Goal: Navigation & Orientation: Find specific page/section

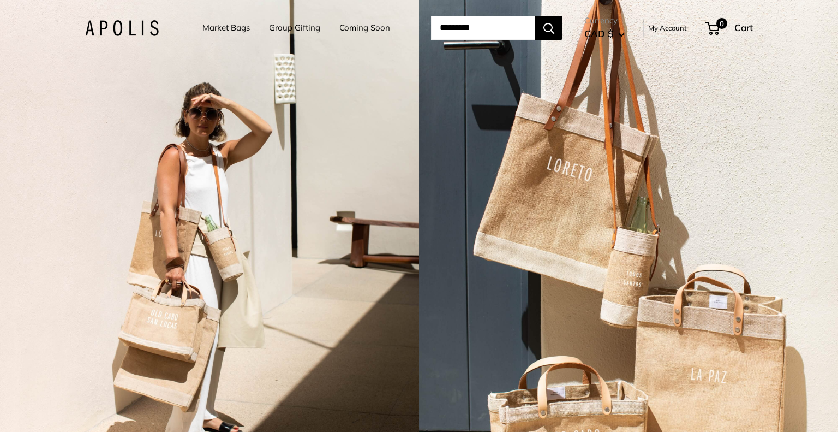
click at [218, 29] on link "Market Bags" at bounding box center [225, 27] width 47 height 15
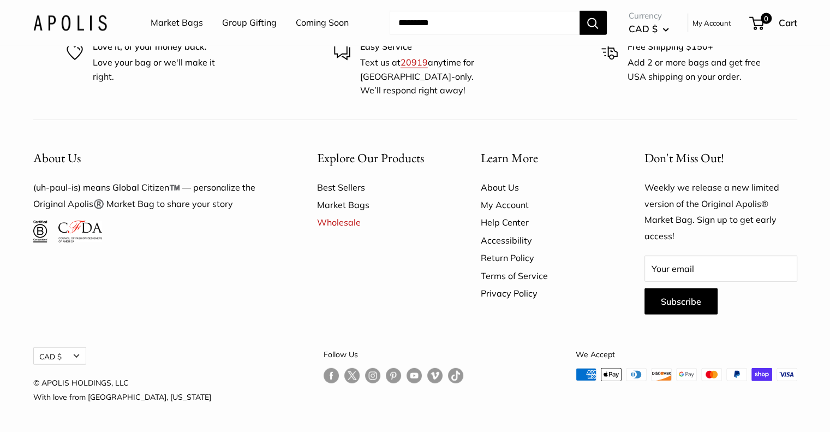
scroll to position [3110, 0]
click at [338, 231] on link "Wholesale" at bounding box center [380, 221] width 126 height 17
